Goal: Find specific page/section: Find specific page/section

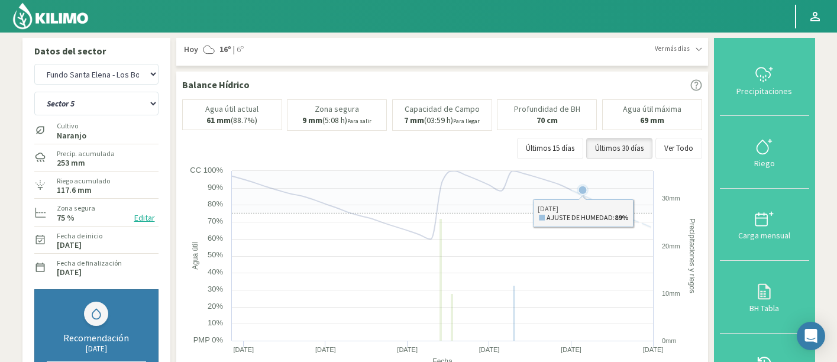
select select "108: Object"
select select "4: Object"
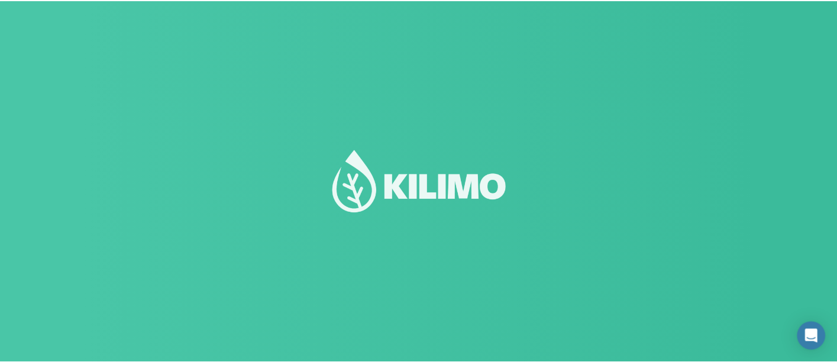
scroll to position [14, 0]
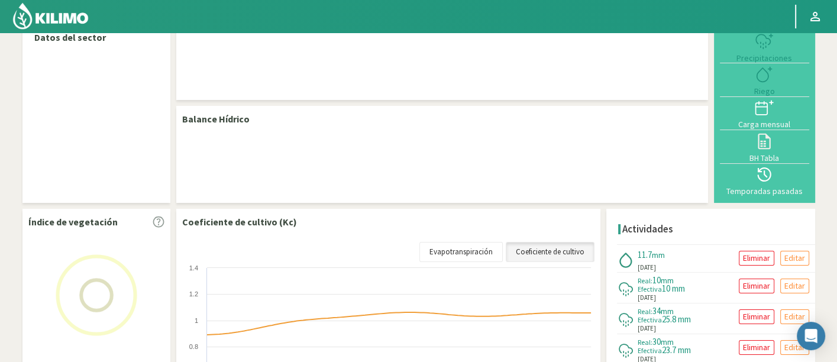
select select "109: Object"
select select "4: Object"
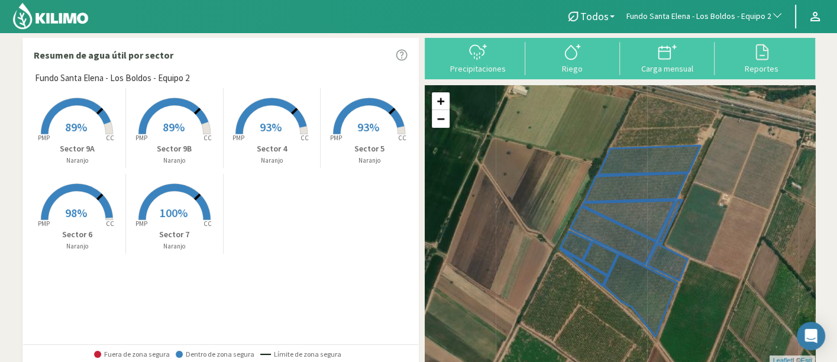
click at [736, 11] on span "Fundo Santa Elena - Los Boldos - Equipo 2" at bounding box center [699, 17] width 145 height 12
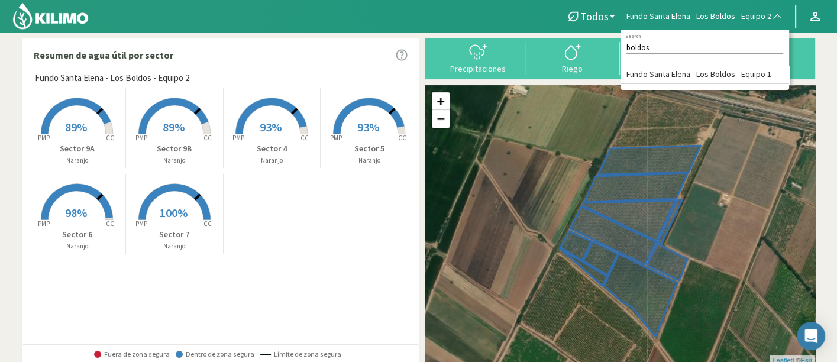
type input "boldos"
click at [742, 69] on li "Fundo Santa Elena - Los Boldos - Equipo 1" at bounding box center [705, 75] width 169 height 18
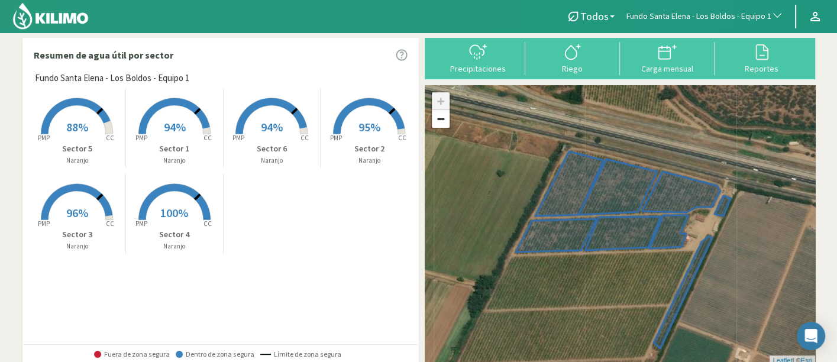
click at [336, 151] on p "Sector 2" at bounding box center [370, 149] width 98 height 12
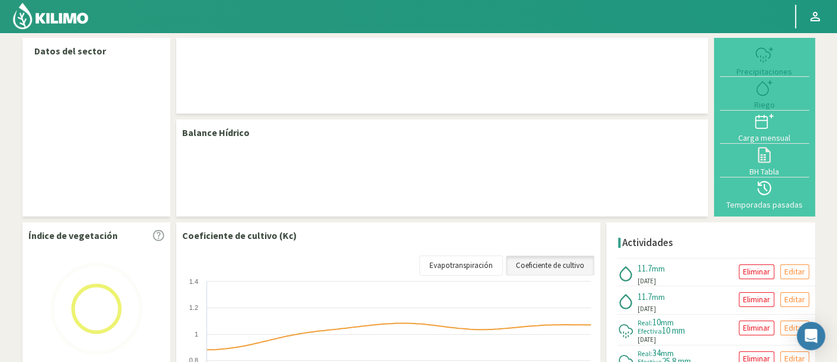
click at [85, 22] on img at bounding box center [51, 16] width 78 height 28
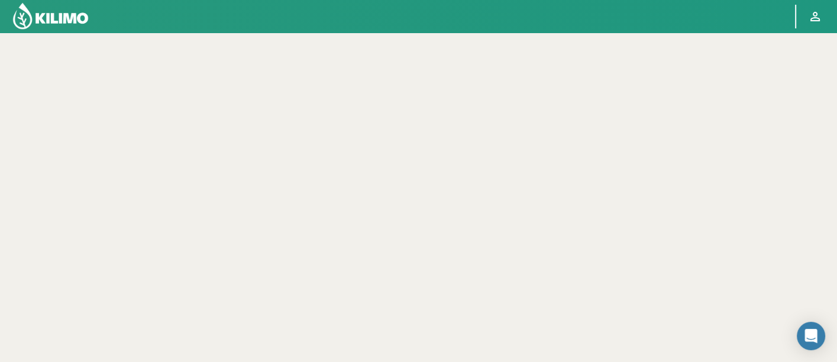
click at [89, 6] on img at bounding box center [51, 16] width 78 height 28
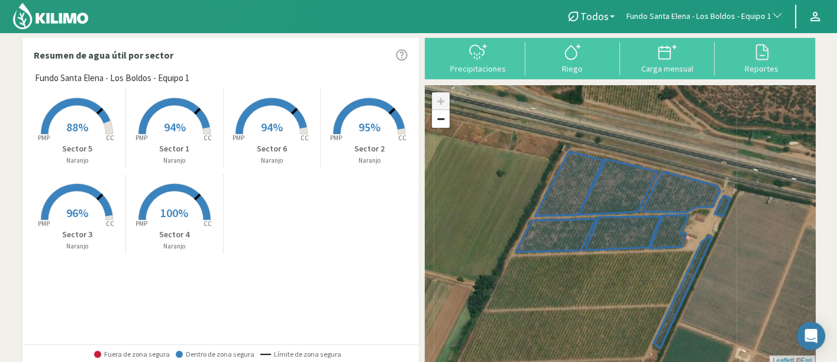
click at [283, 136] on rect at bounding box center [271, 135] width 95 height 95
